Goal: Task Accomplishment & Management: Manage account settings

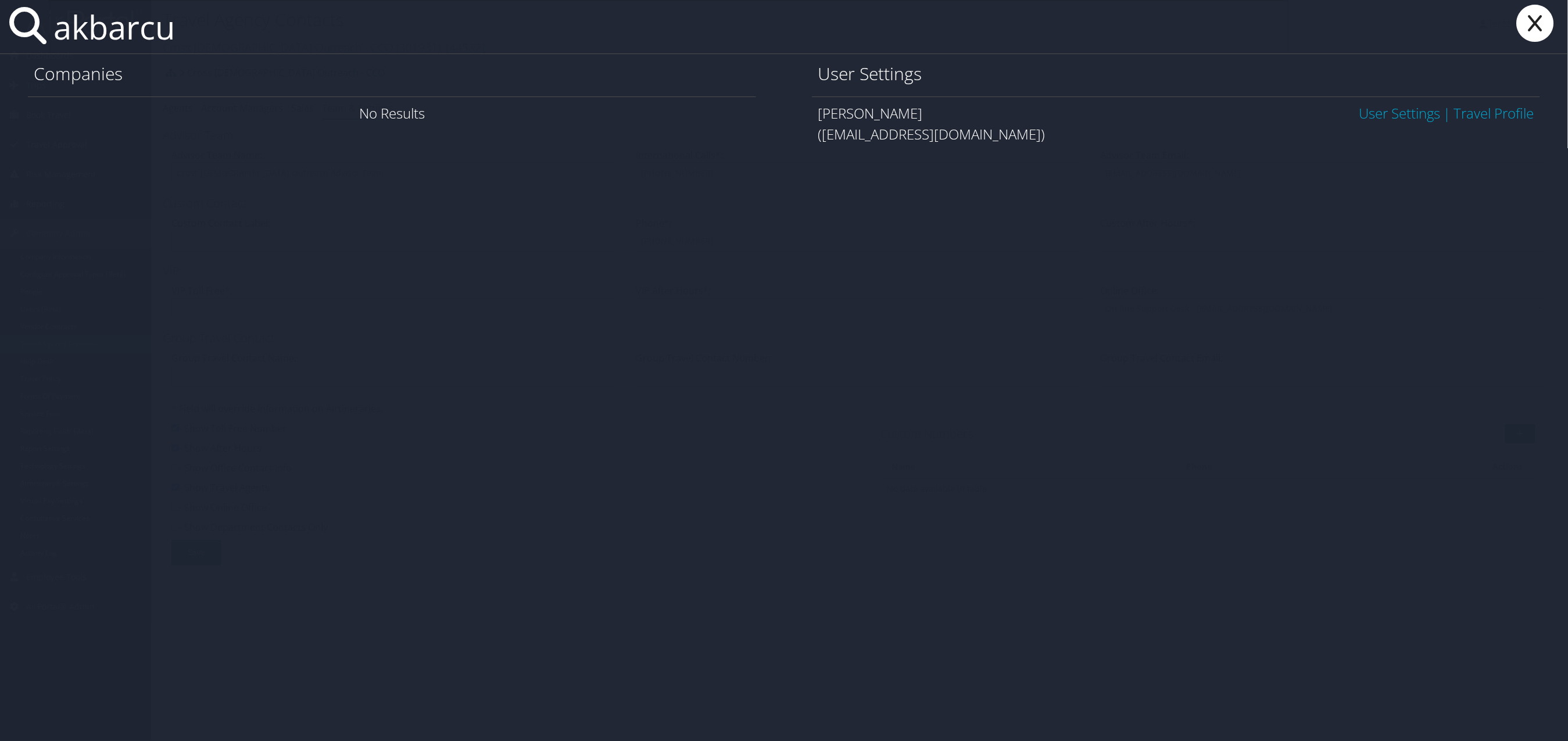
type input "akbarcu"
click at [1399, 115] on link "User Settings" at bounding box center [1400, 113] width 81 height 19
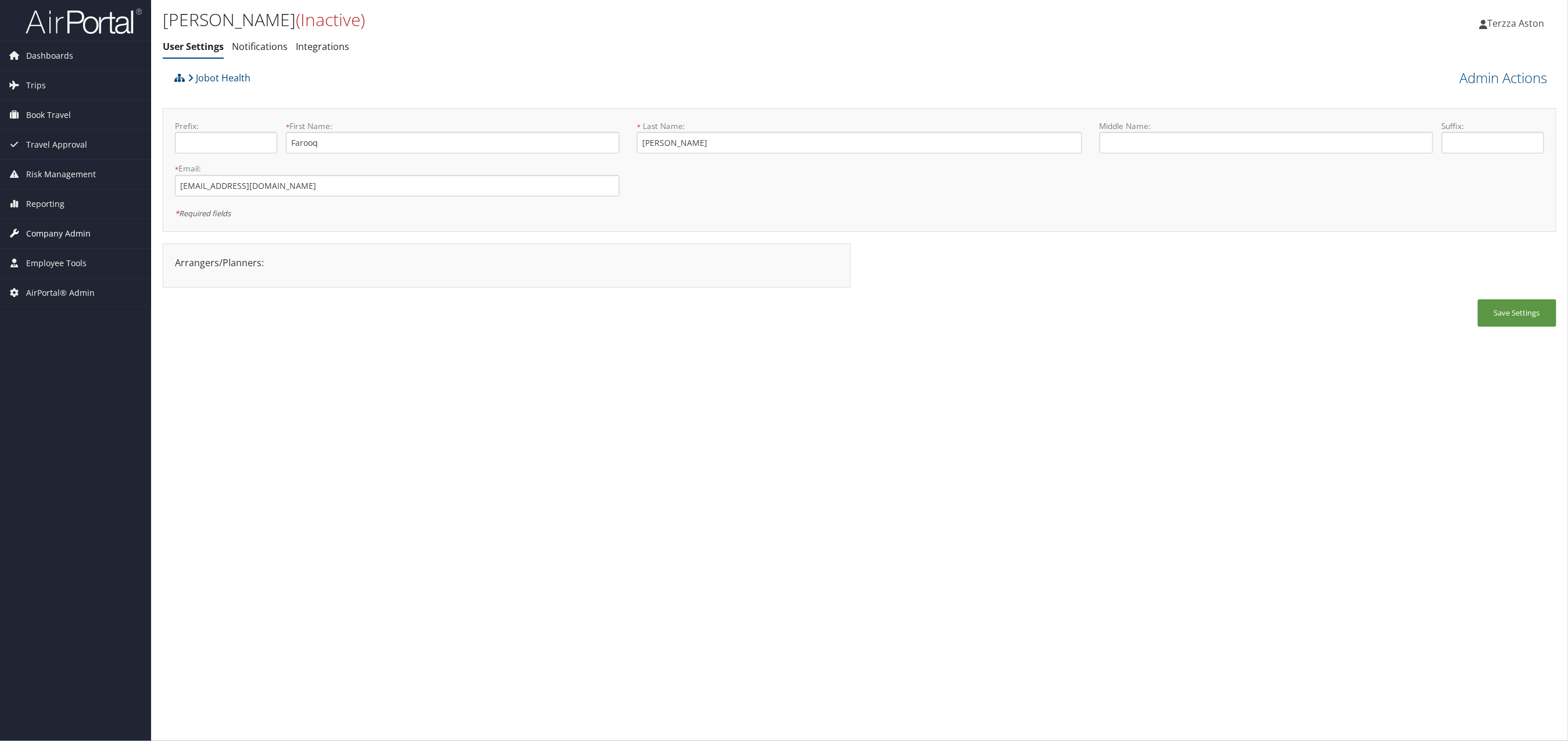
click at [54, 234] on span "Company Admin" at bounding box center [58, 233] width 64 height 29
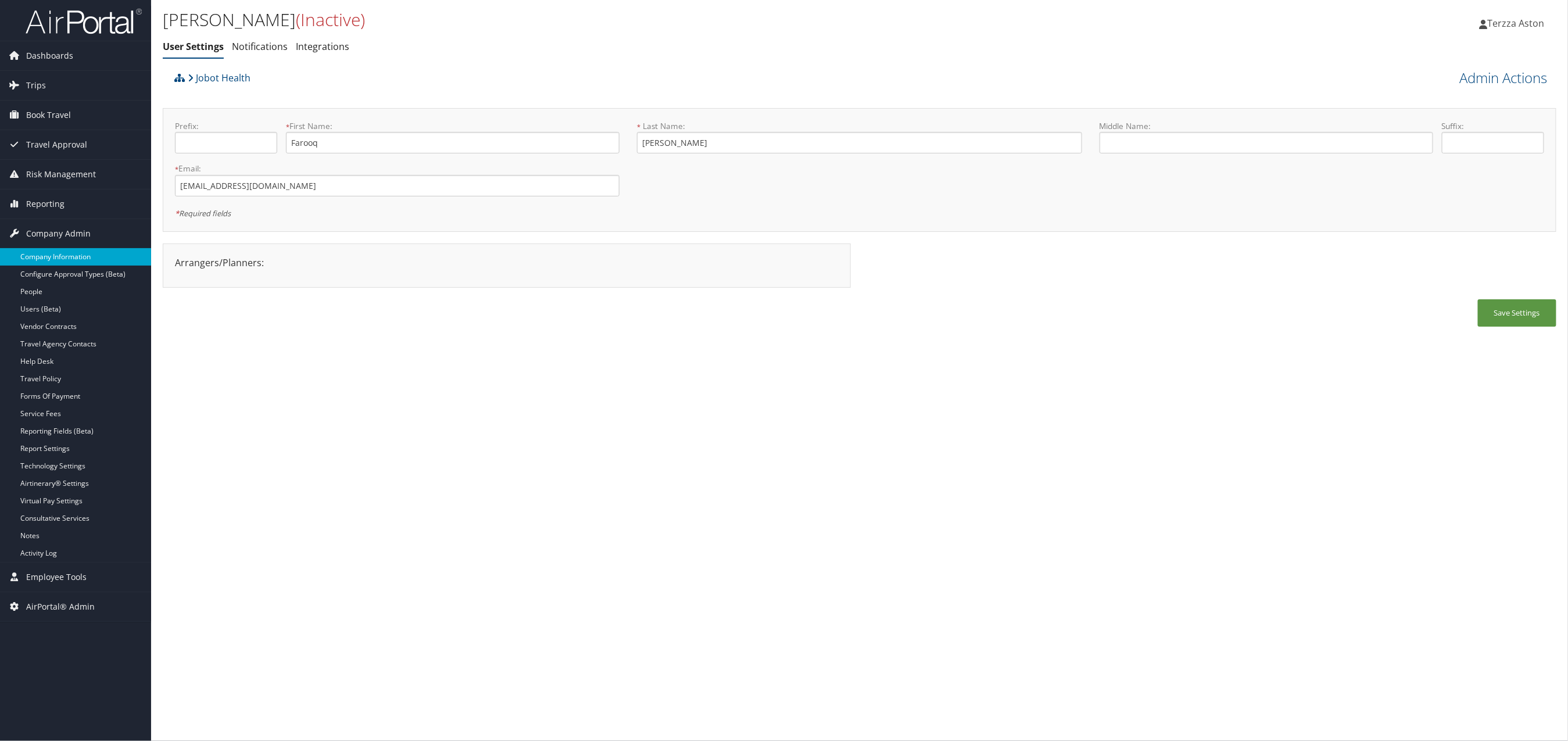
click at [51, 259] on link "Company Information" at bounding box center [76, 256] width 151 height 17
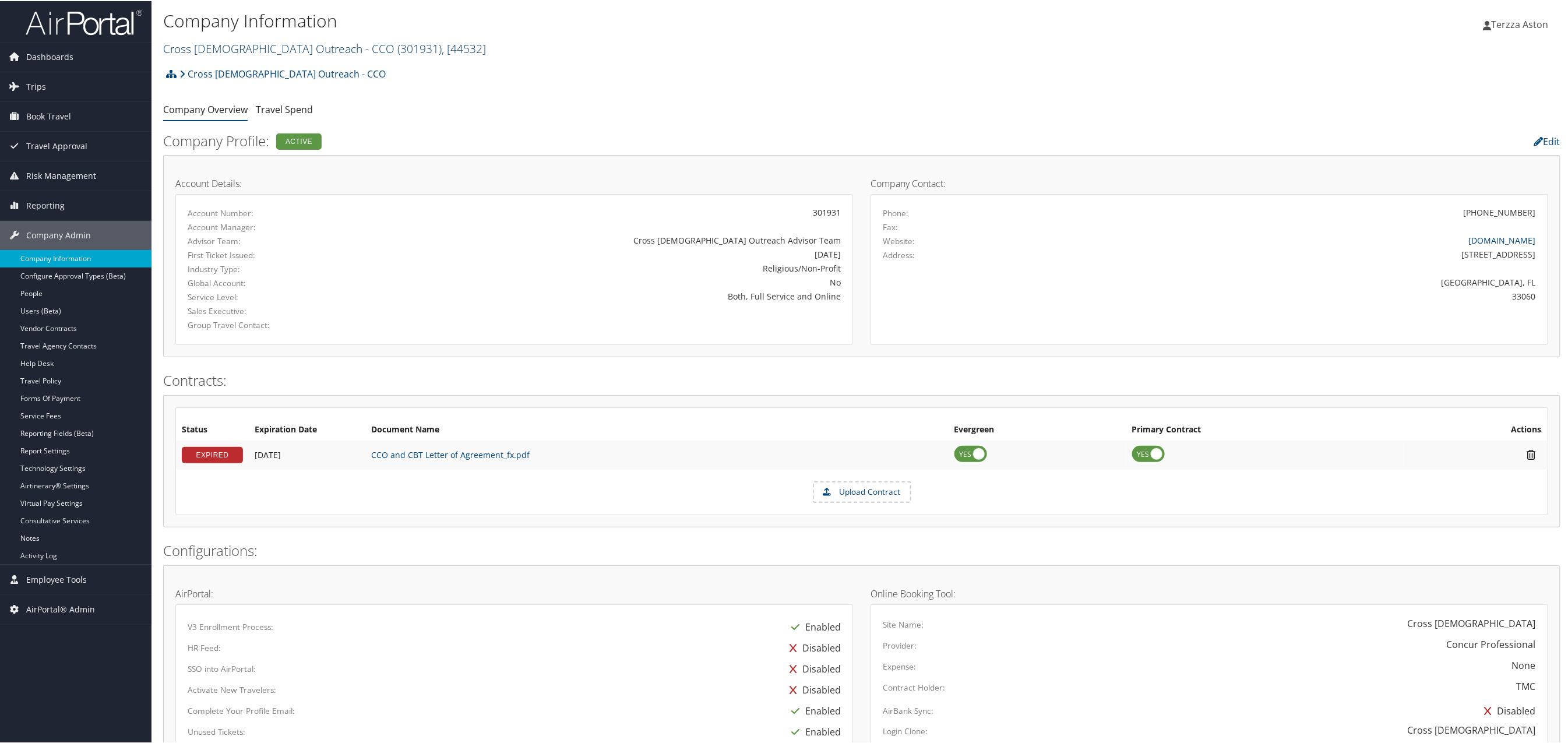
click at [212, 43] on link "Cross Catholic Outreach - CCO ( 301931 ) , [ 44532 ]" at bounding box center [325, 47] width 323 height 16
click at [195, 69] on input "search" at bounding box center [241, 69] width 153 height 21
type input "jobot"
click at [220, 87] on div "Jobot Health (301888), [44253]" at bounding box center [242, 91] width 170 height 11
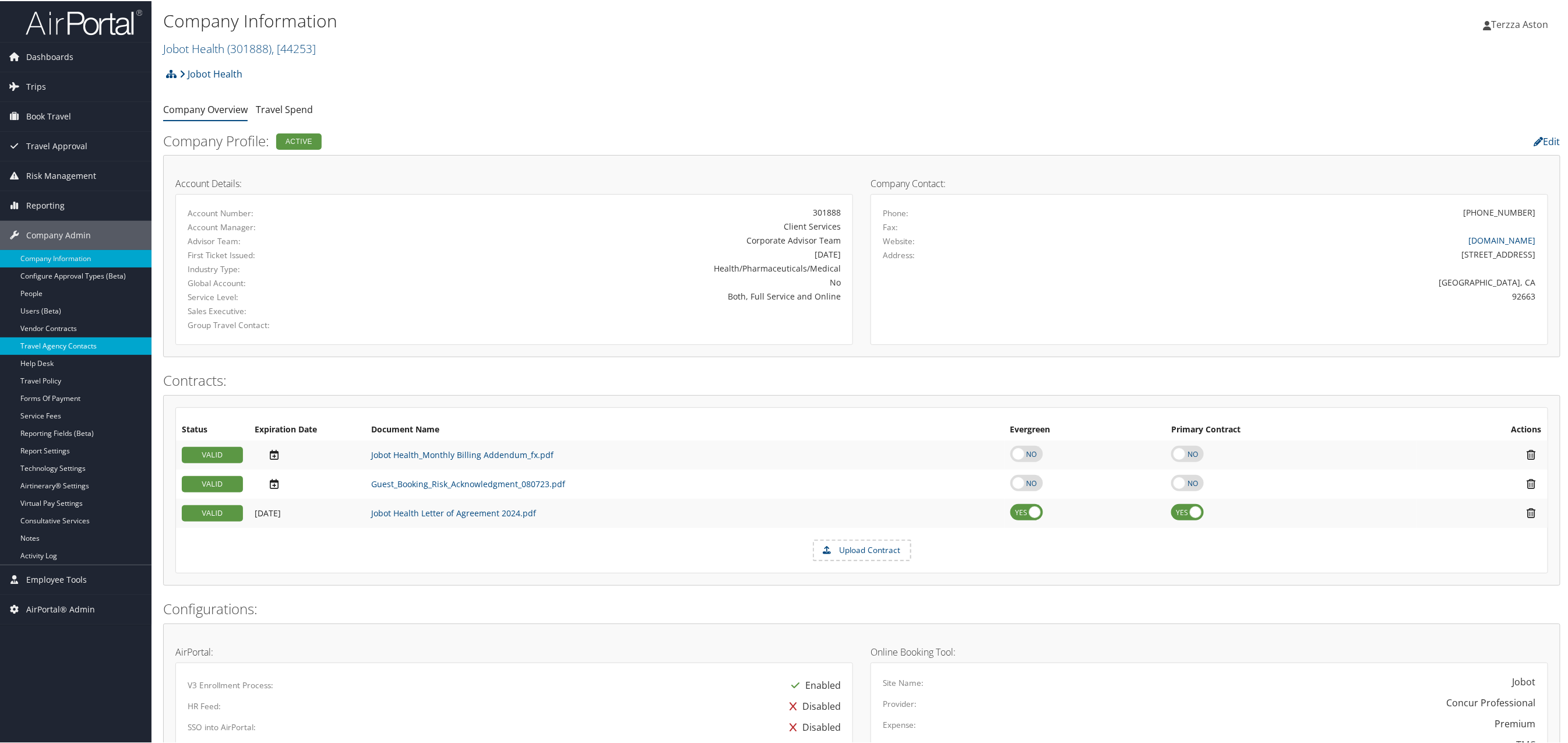
click at [71, 343] on link "Travel Agency Contacts" at bounding box center [76, 344] width 152 height 17
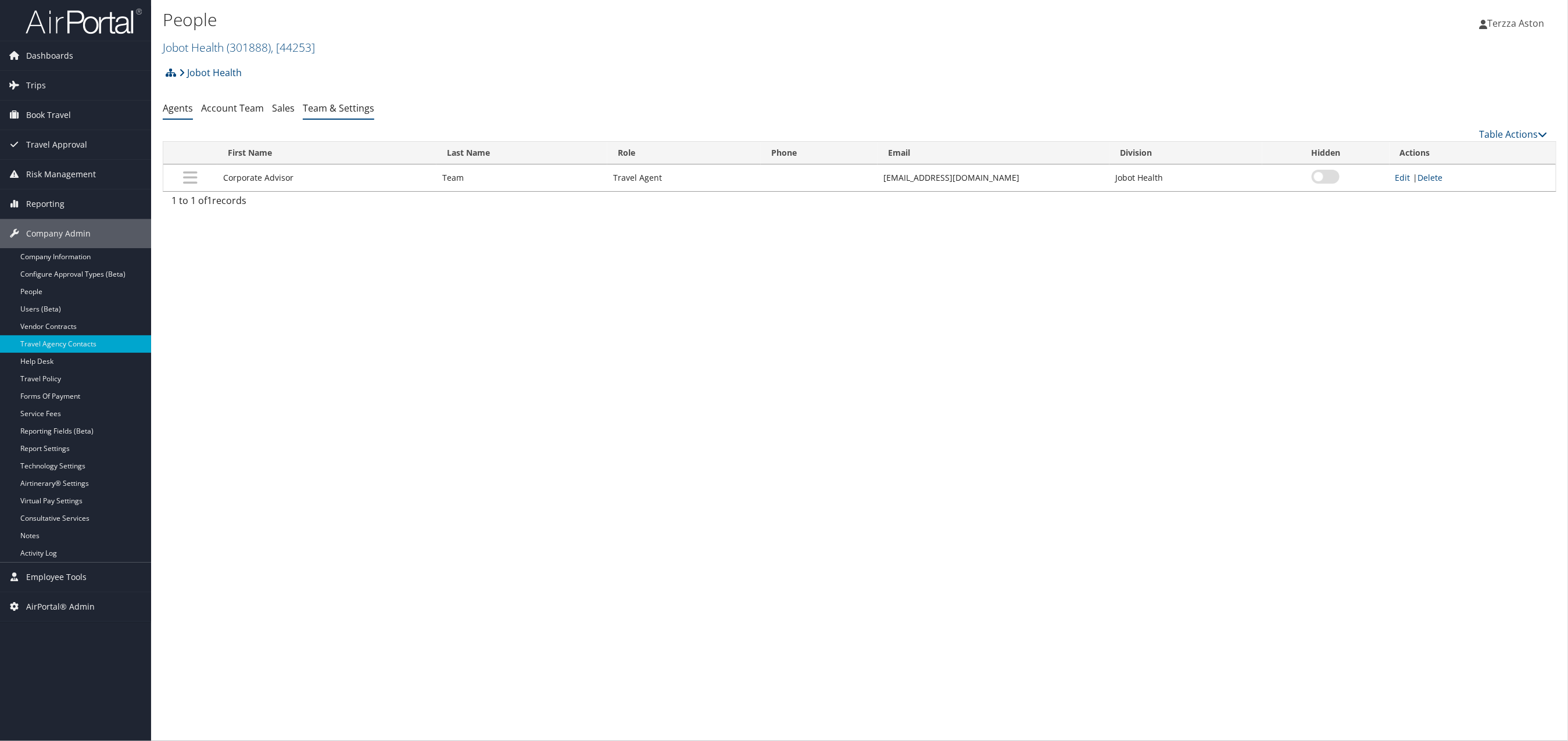
click at [344, 113] on link "Team & Settings" at bounding box center [338, 108] width 71 height 13
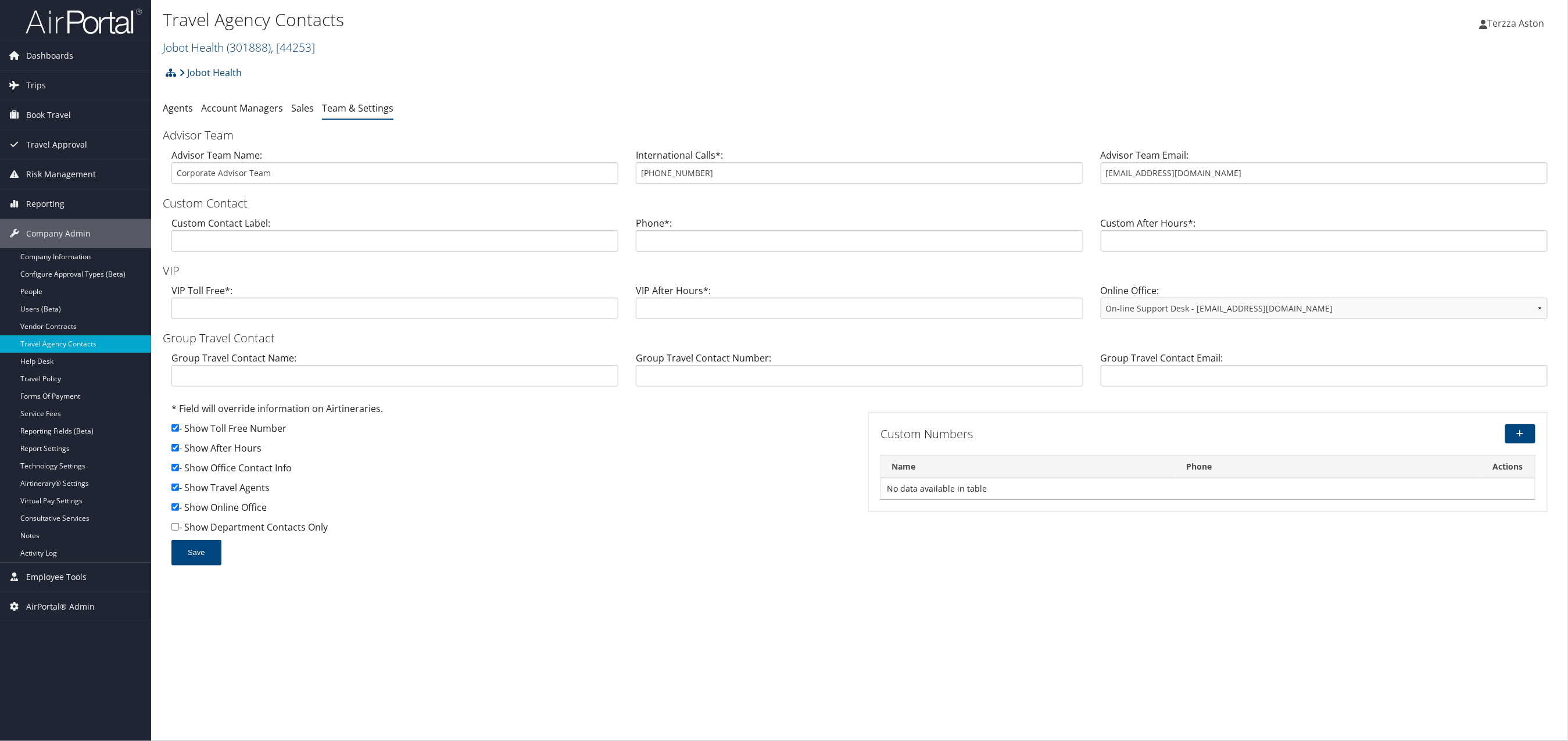
click at [189, 43] on link "Jobot Health ( 301888 ) , [ 44253 ]" at bounding box center [238, 47] width 152 height 16
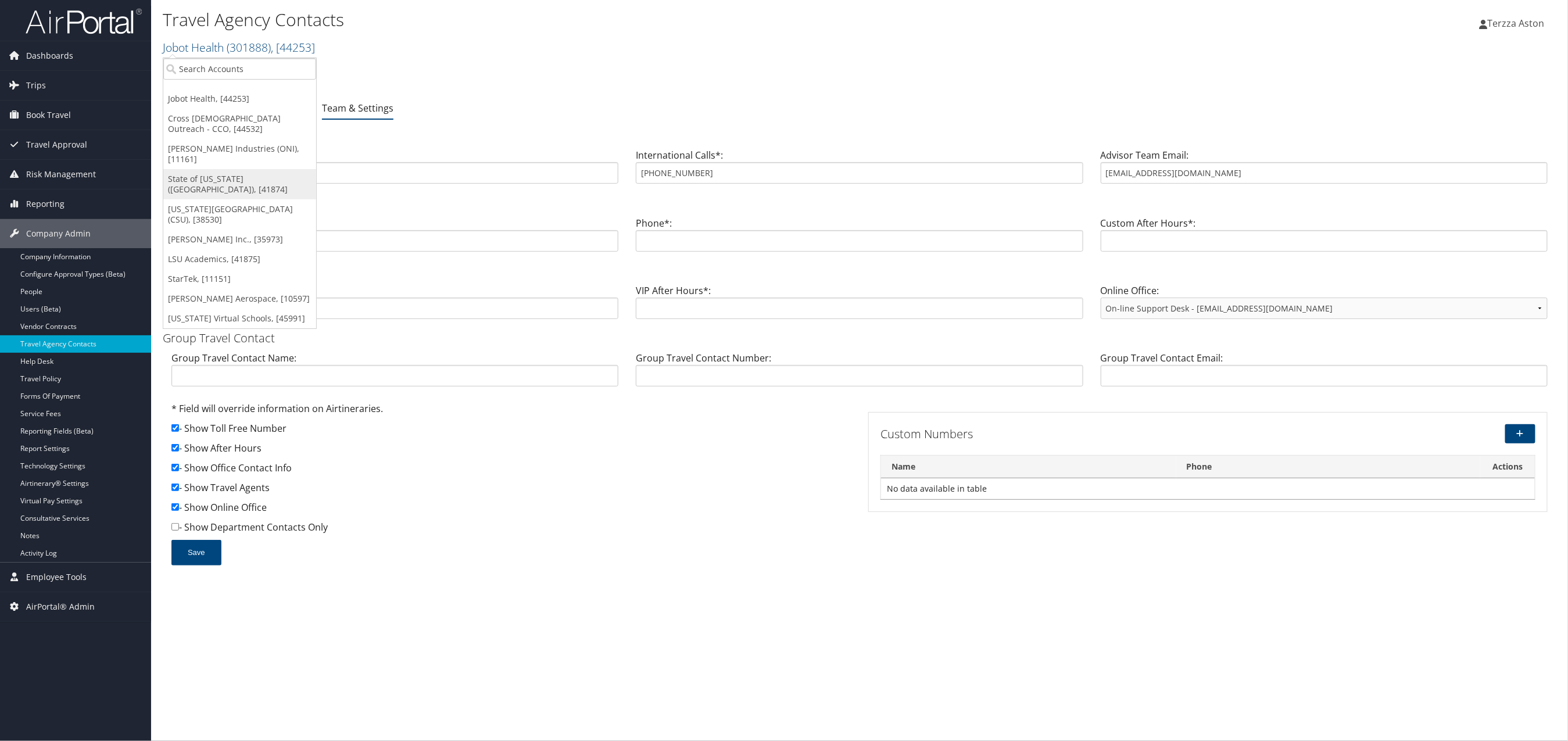
click at [211, 169] on link "State of [US_STATE] ([GEOGRAPHIC_DATA]), [41874]" at bounding box center [240, 184] width 153 height 30
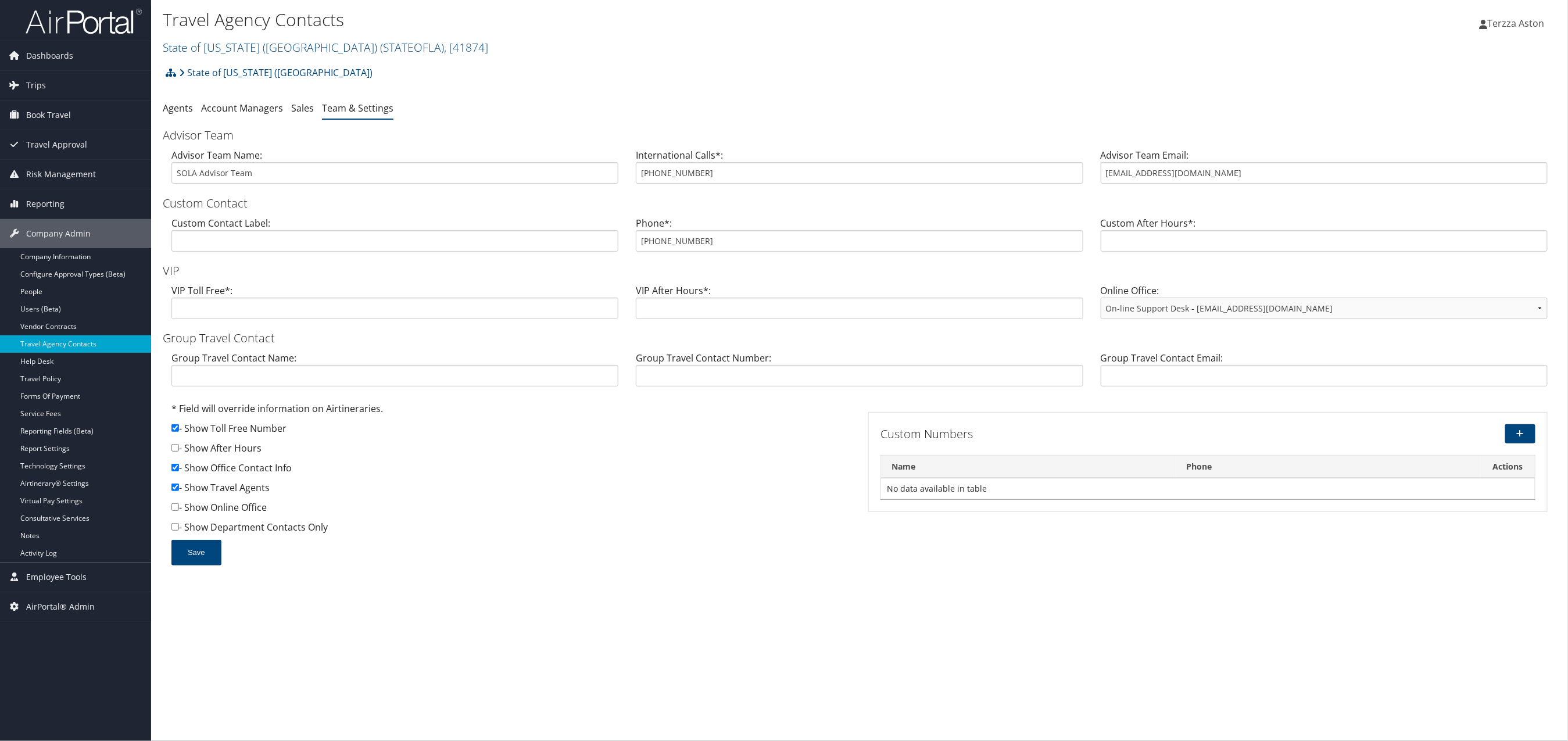
click at [1205, 173] on input "statela@CBTravel.com" at bounding box center [1324, 173] width 447 height 21
click at [219, 53] on link "State of Louisiana (SOLA) ( STATEOFLA ) , [ 41874 ]" at bounding box center [325, 47] width 325 height 16
click at [187, 61] on input "search" at bounding box center [240, 69] width 153 height 21
type input "university of denv"
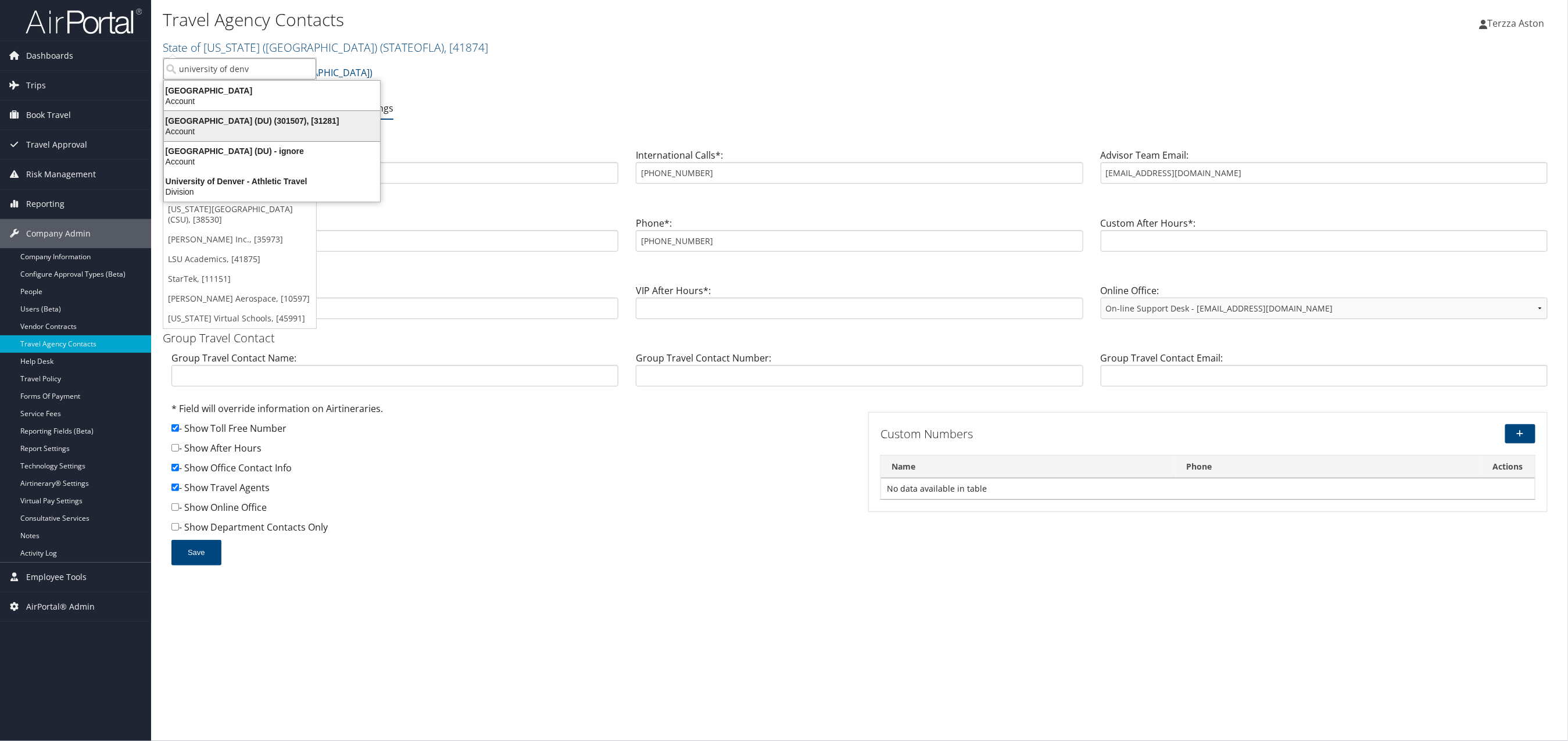
click at [214, 125] on div "University of Denver (DU) (301507), [31281]" at bounding box center [272, 121] width 230 height 11
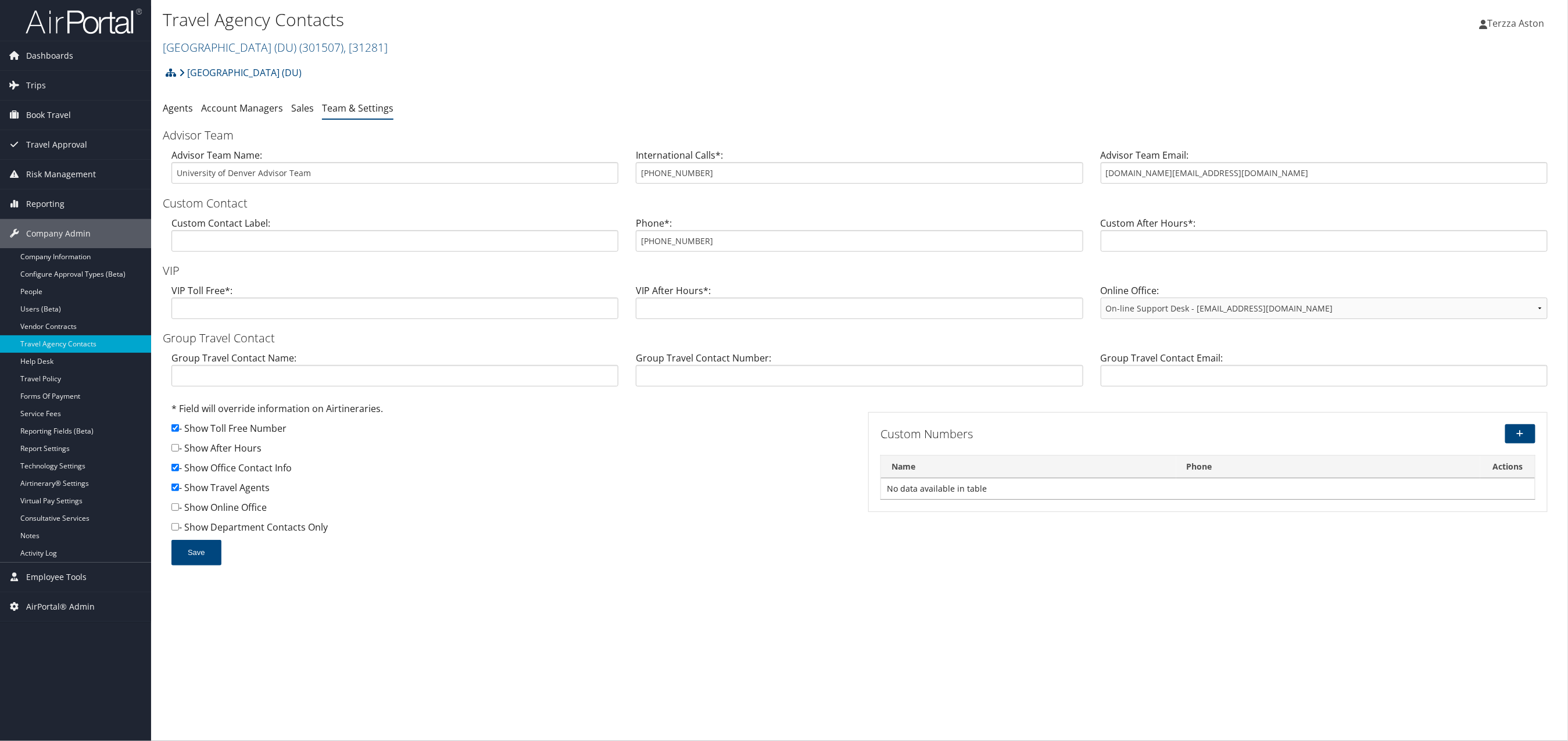
drag, startPoint x: 1100, startPoint y: 164, endPoint x: 1211, endPoint y: 177, distance: 111.8
click at [1211, 177] on div "Advisor Team Email: [DOMAIN_NAME][EMAIL_ADDRESS][DOMAIN_NAME]" at bounding box center [1324, 170] width 464 height 44
